Goal: Task Accomplishment & Management: Complete application form

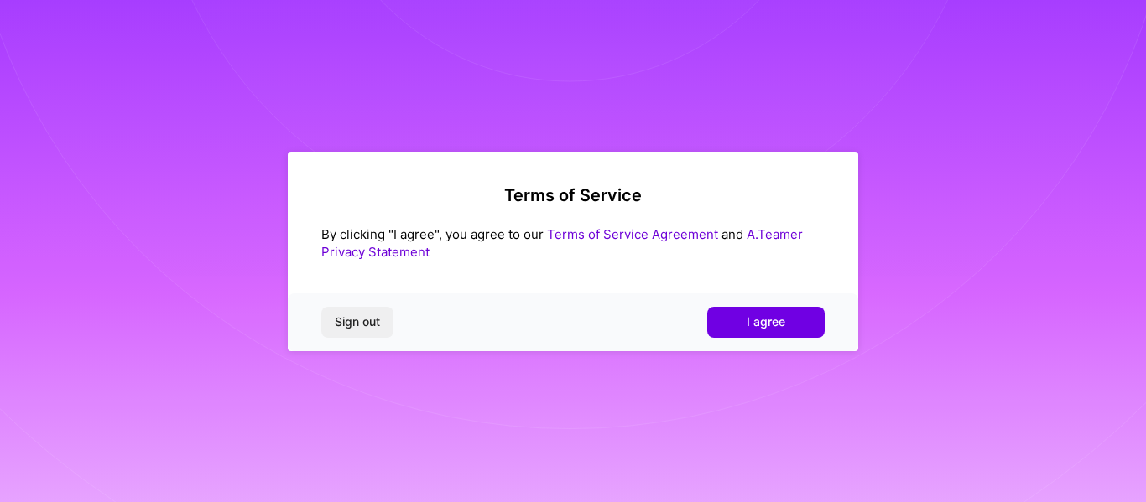
click at [778, 330] on span "I agree" at bounding box center [766, 322] width 39 height 17
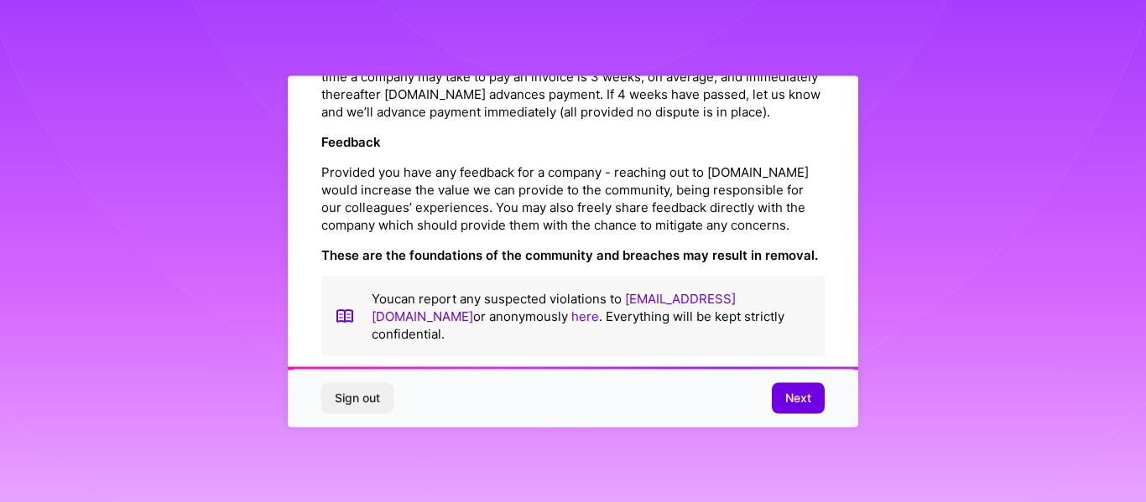
scroll to position [2027, 0]
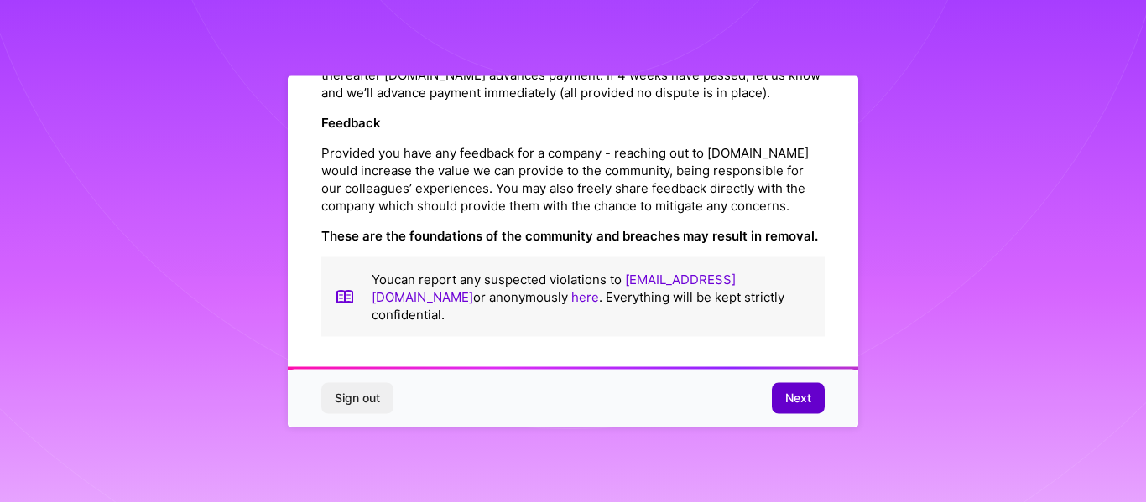
click at [798, 390] on span "Next" at bounding box center [798, 398] width 26 height 17
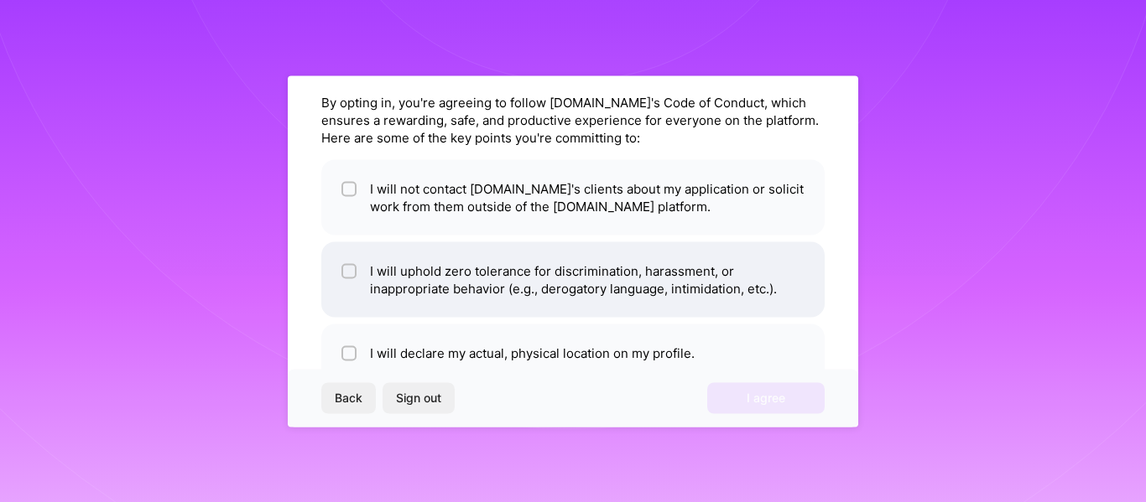
scroll to position [67, 0]
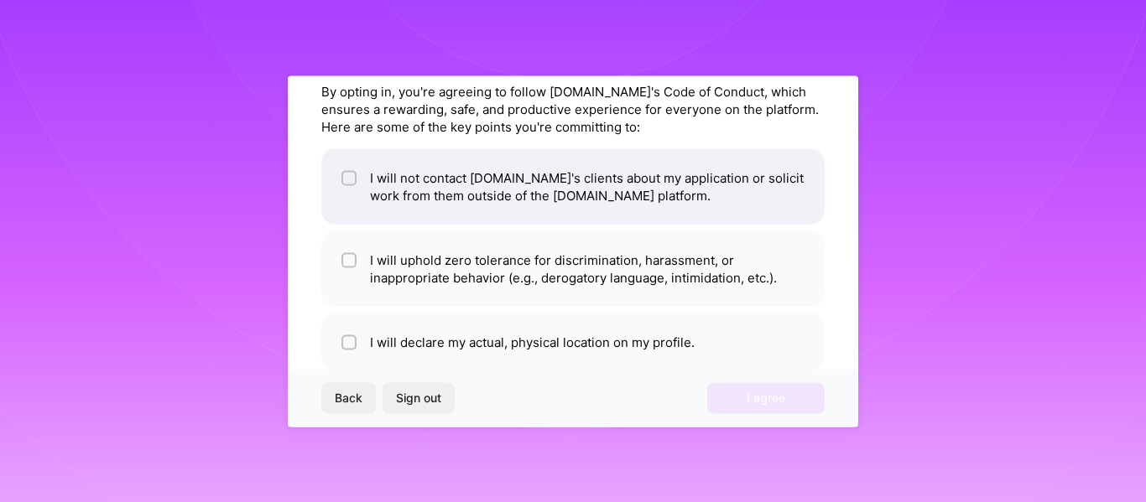
click at [460, 193] on li "I will not contact [DOMAIN_NAME]'s clients about my application or solicit work…" at bounding box center [572, 185] width 503 height 75
checkbox input "true"
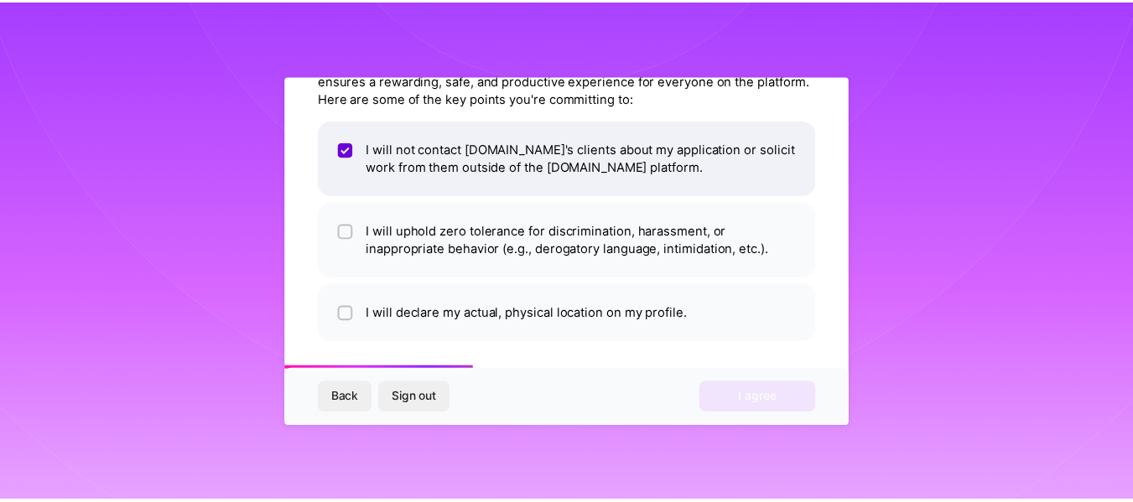
scroll to position [101, 0]
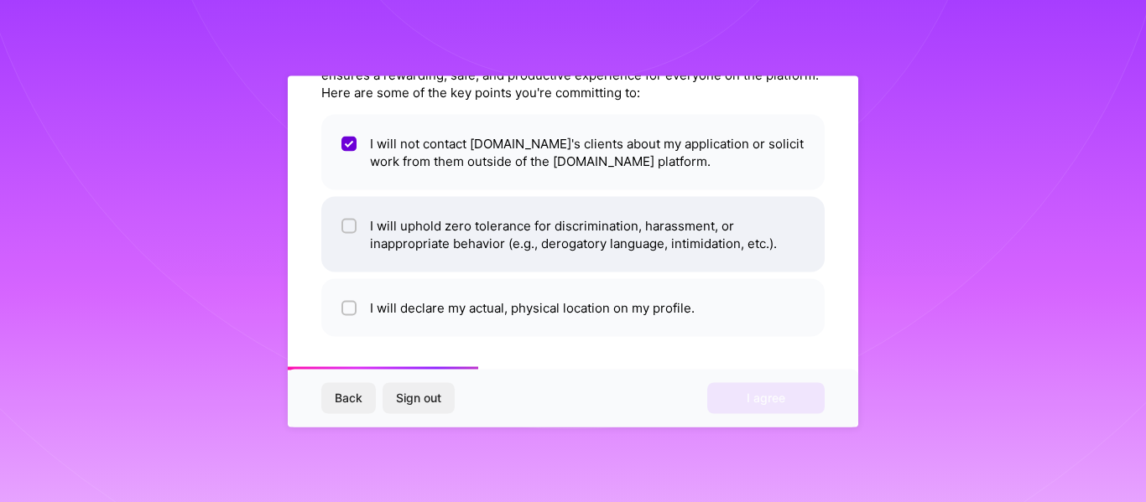
click at [497, 247] on li "I will uphold zero tolerance for discrimination, harassment, or inappropriate b…" at bounding box center [572, 233] width 503 height 75
checkbox input "true"
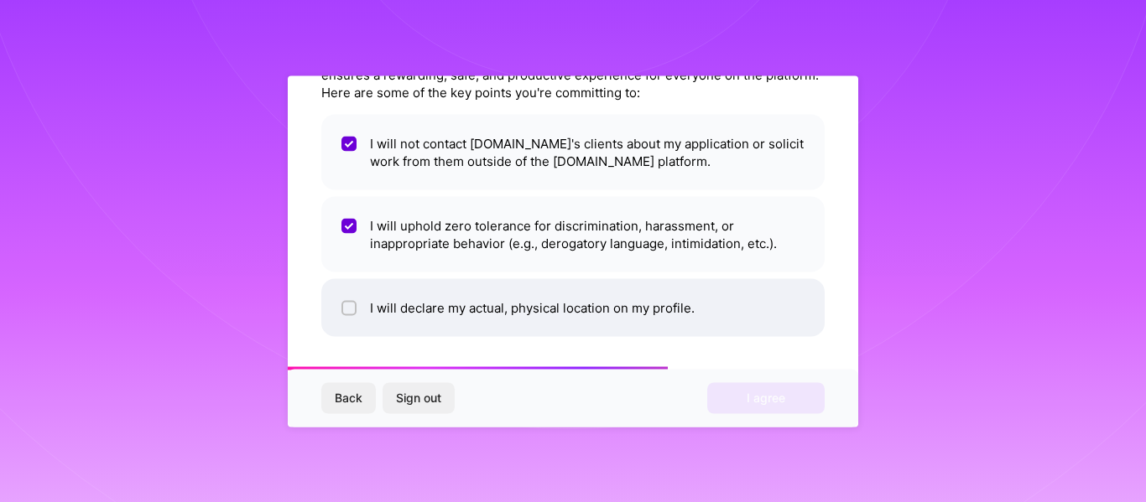
click at [518, 306] on li "I will declare my actual, physical location on my profile." at bounding box center [572, 307] width 503 height 58
checkbox input "true"
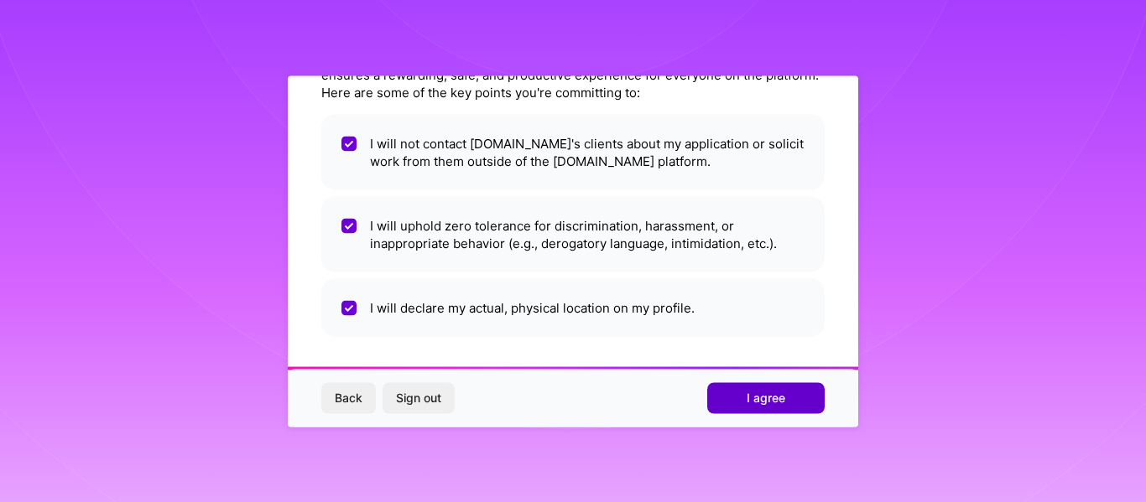
click at [727, 390] on button "I agree" at bounding box center [765, 398] width 117 height 30
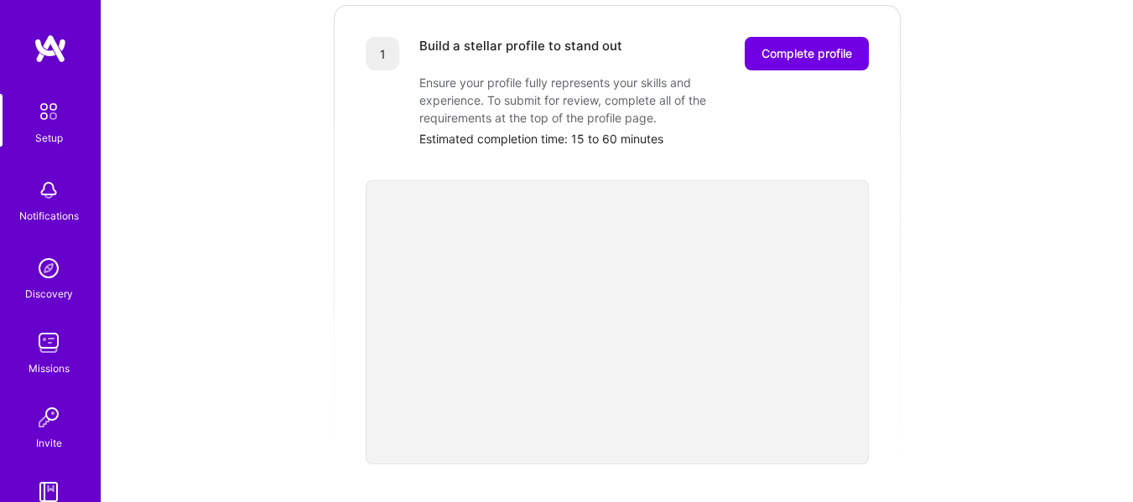
scroll to position [226, 0]
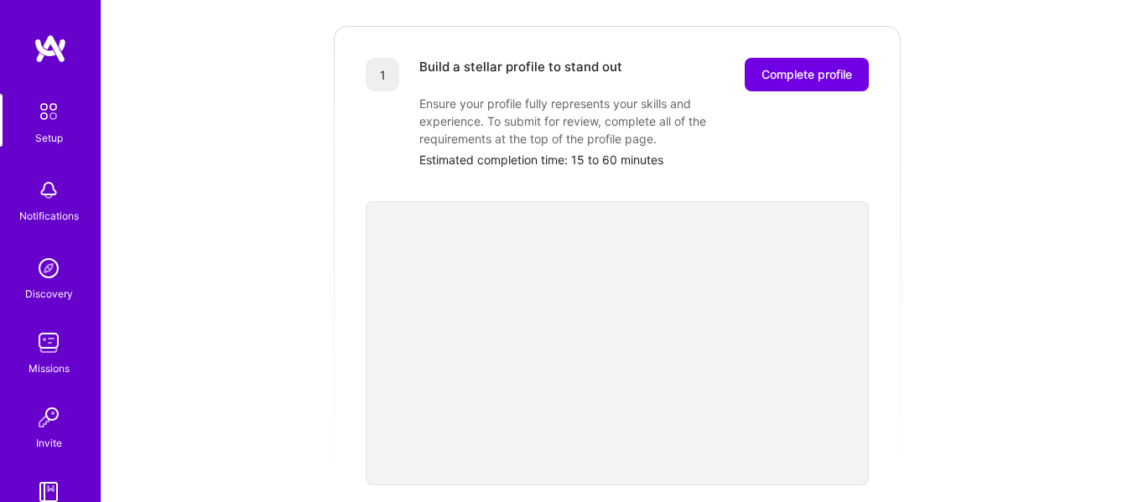
click at [800, 66] on span "Complete profile" at bounding box center [807, 74] width 91 height 17
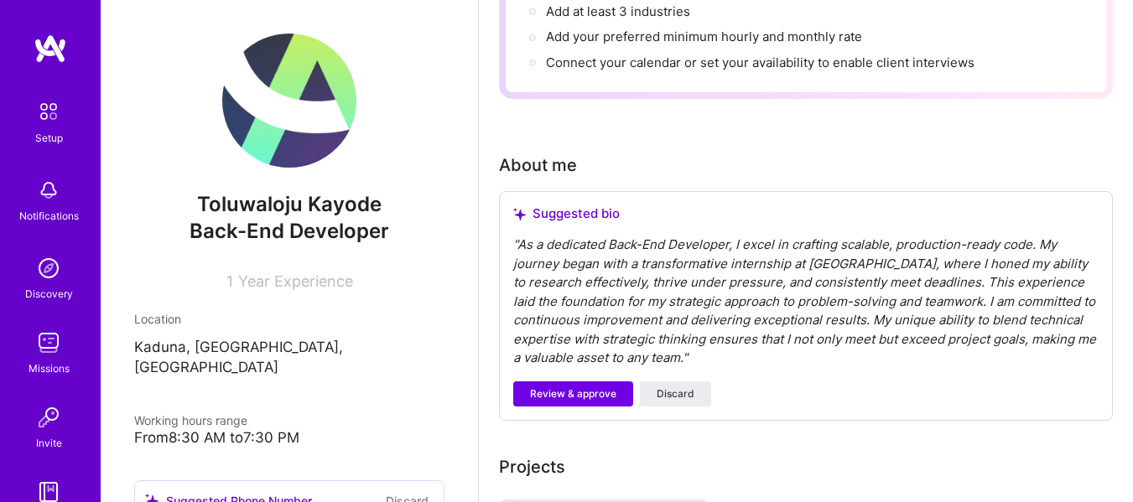
scroll to position [356, 0]
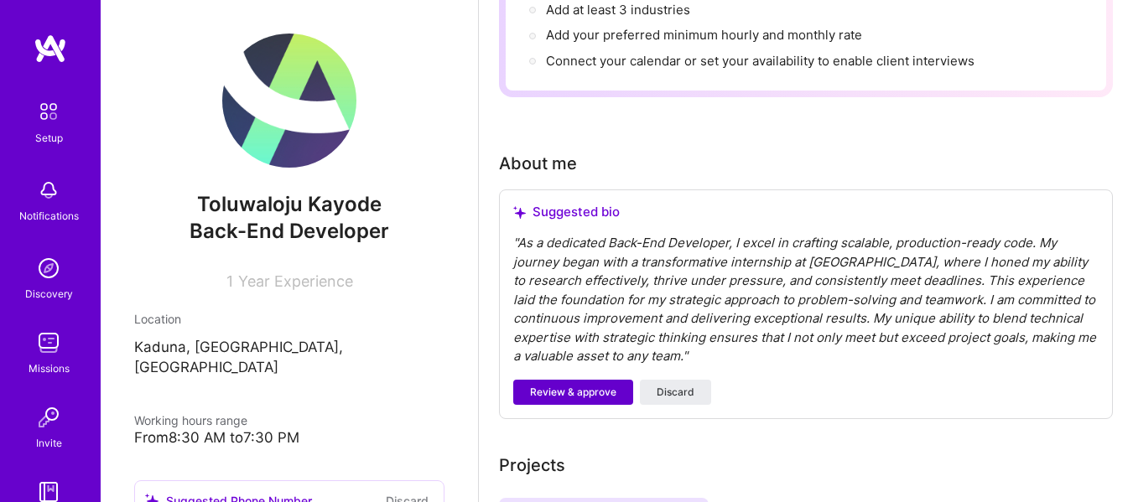
click at [581, 394] on span "Review & approve" at bounding box center [573, 392] width 86 height 15
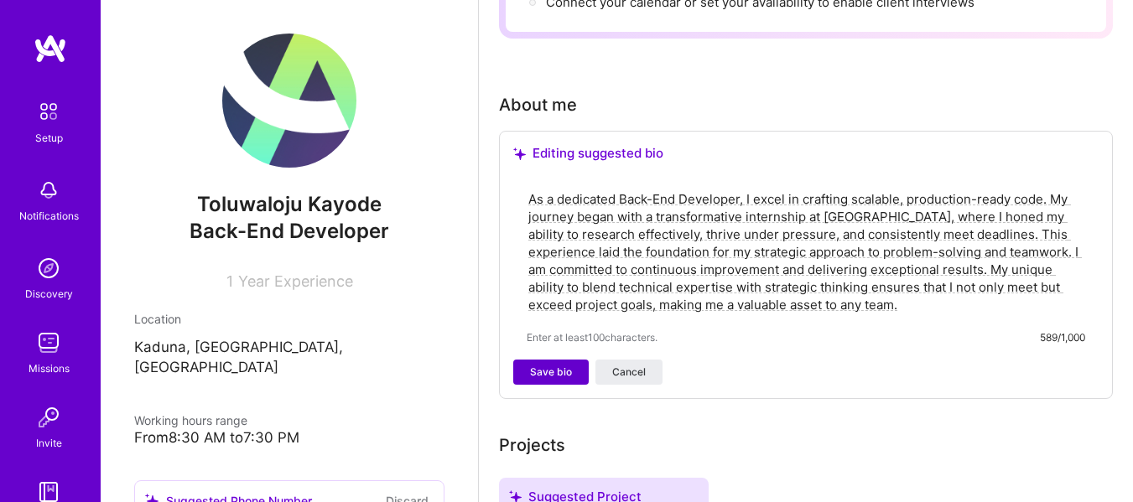
scroll to position [415, 0]
click at [568, 380] on button "Save bio" at bounding box center [550, 371] width 75 height 25
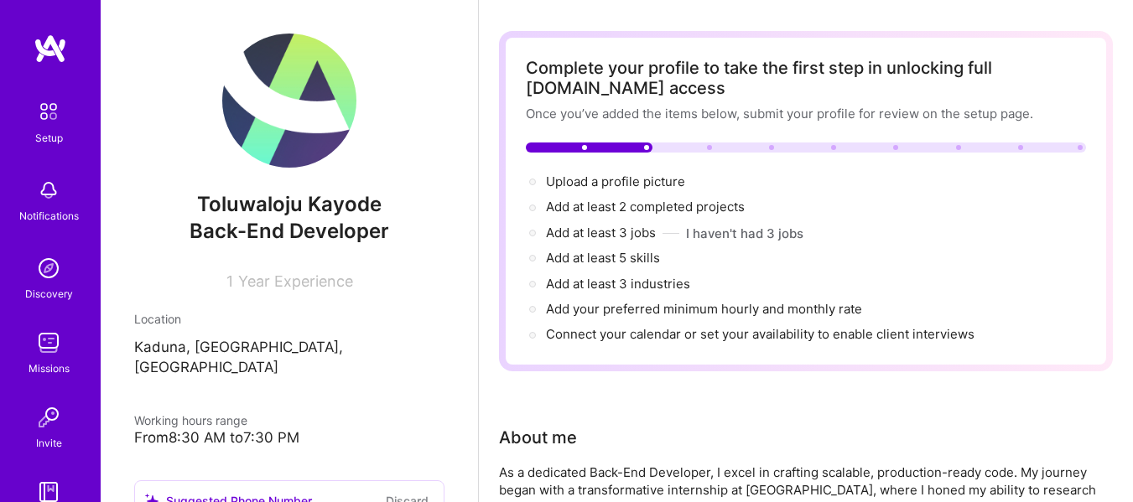
scroll to position [0, 0]
